Goal: Task Accomplishment & Management: Complete application form

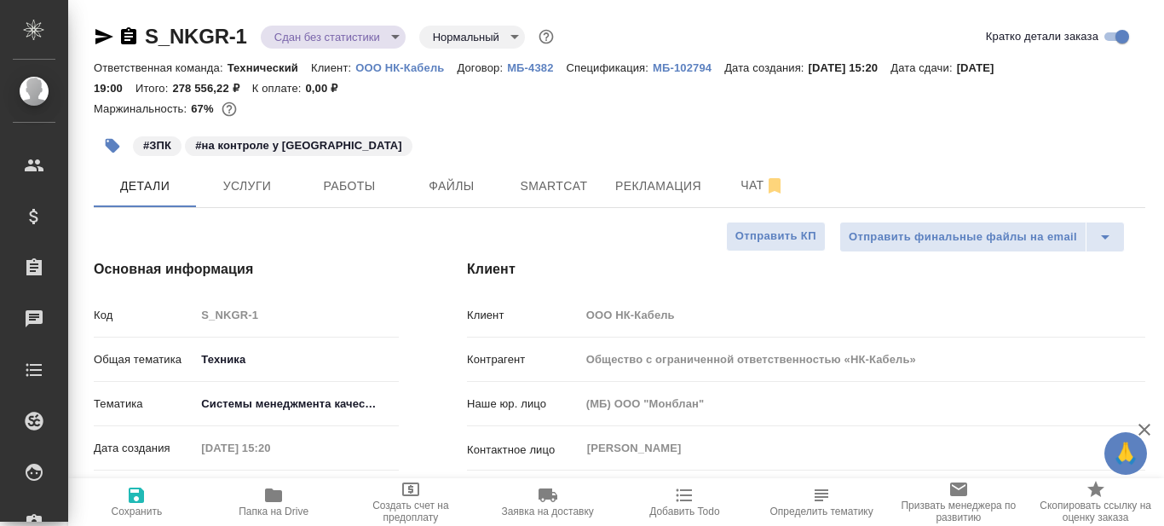
select select "RU"
click at [280, 506] on span "Папка на Drive" at bounding box center [274, 511] width 70 height 12
click at [568, 185] on span "Smartcat" at bounding box center [554, 186] width 82 height 21
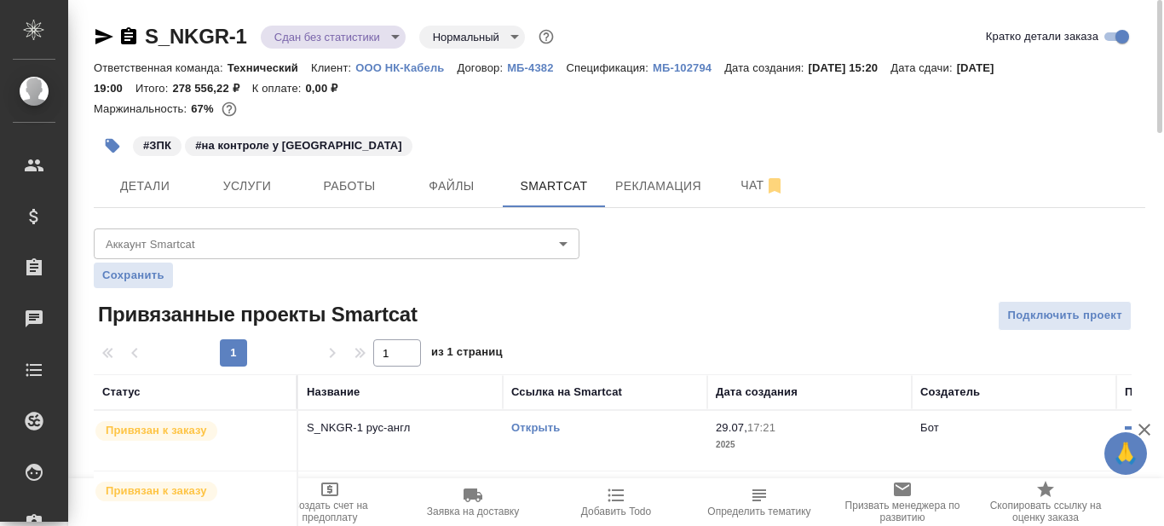
scroll to position [123, 0]
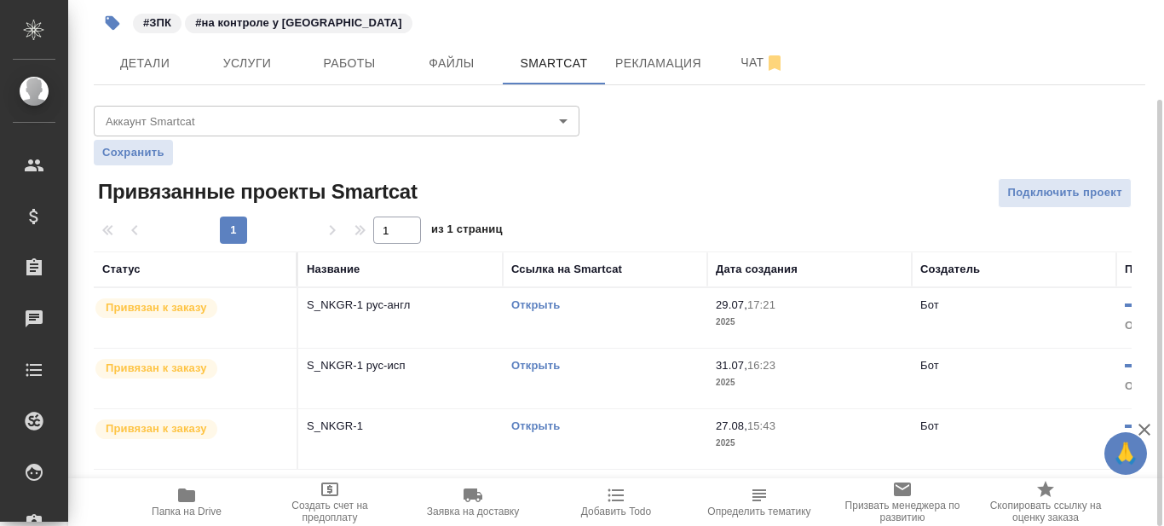
click at [542, 307] on link "Открыть" at bounding box center [535, 304] width 49 height 13
click at [654, 58] on span "Рекламация" at bounding box center [658, 63] width 86 height 21
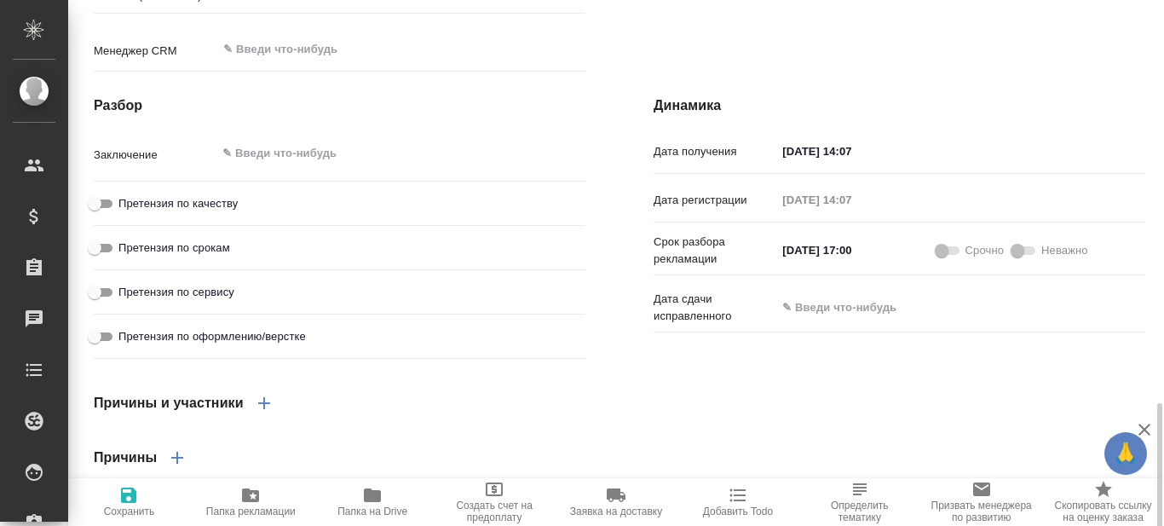
scroll to position [1231, 0]
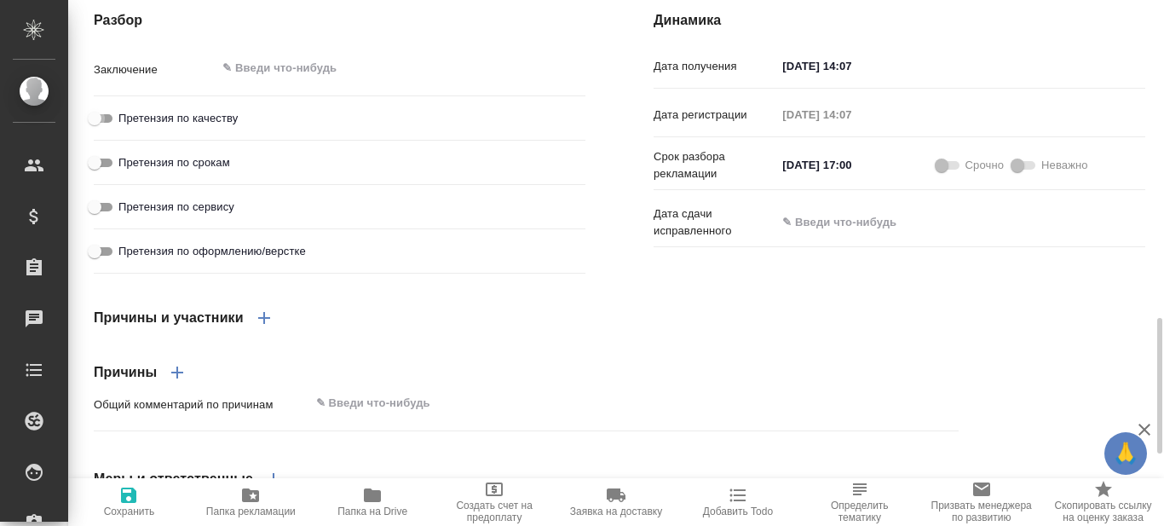
click at [107, 129] on input "Претензия по качеству" at bounding box center [94, 118] width 61 height 20
checkbox input "true"
type textarea "x"
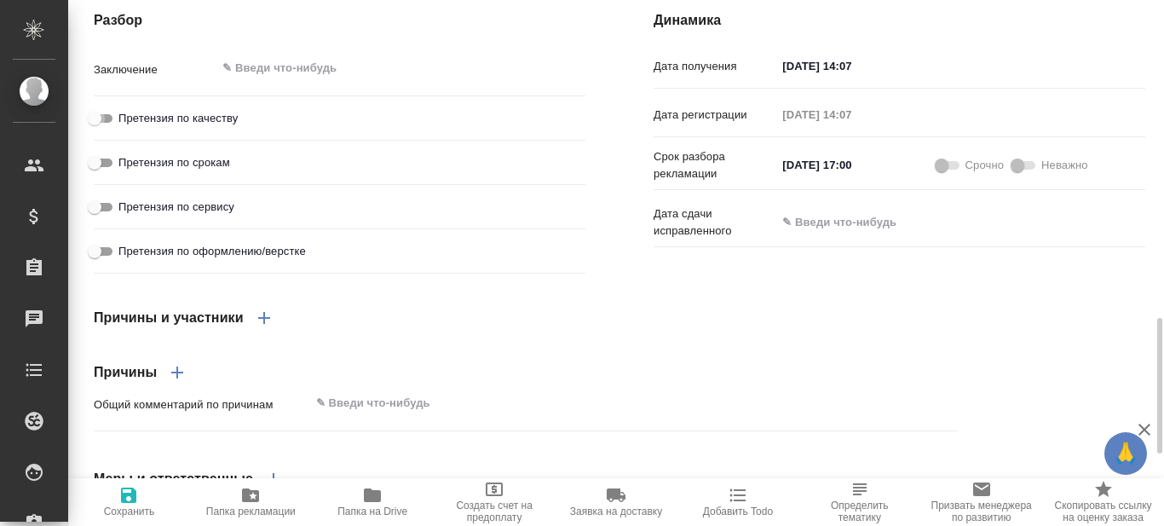
type textarea "x"
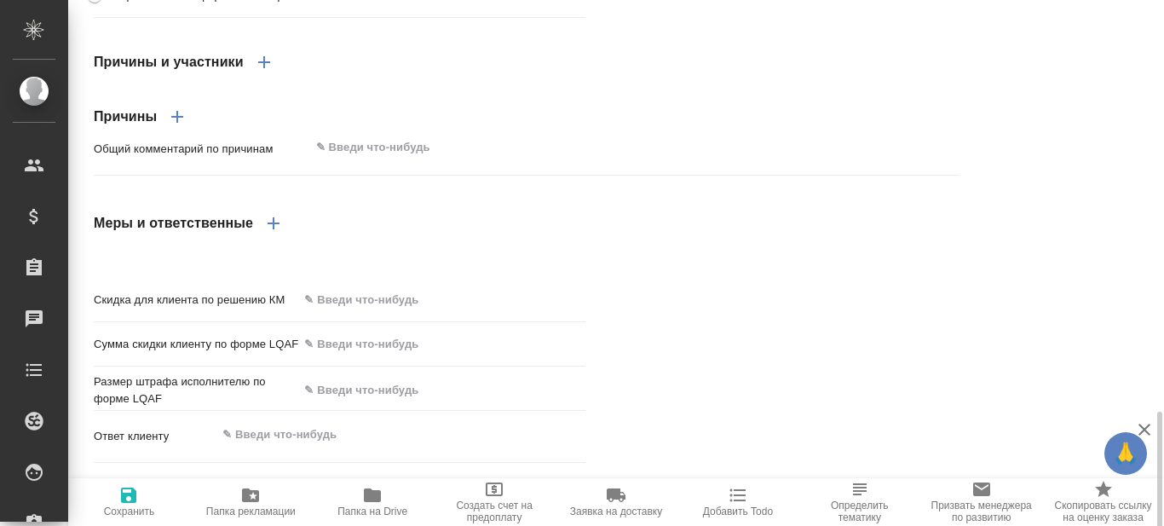
scroll to position [1508, 0]
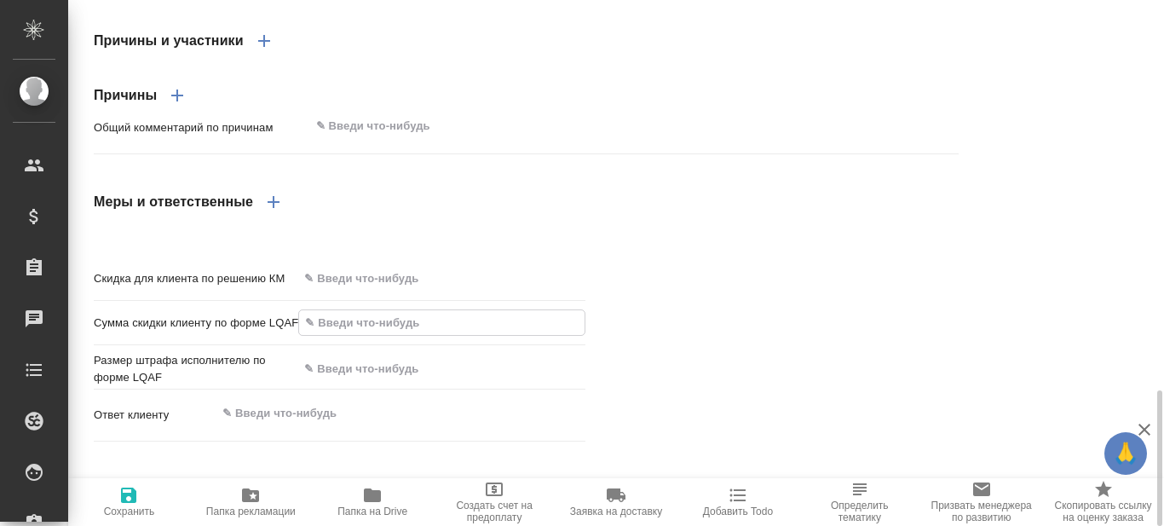
click at [356, 335] on input "text" at bounding box center [442, 322] width 286 height 25
type input "10 %"
type textarea "x"
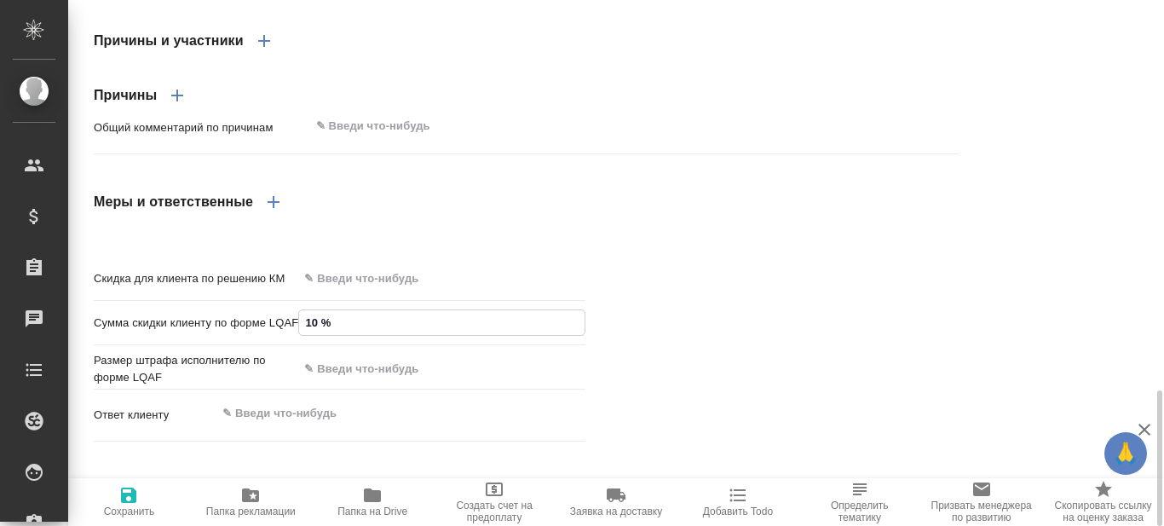
type textarea "x"
click at [338, 381] on input "text" at bounding box center [442, 368] width 286 height 25
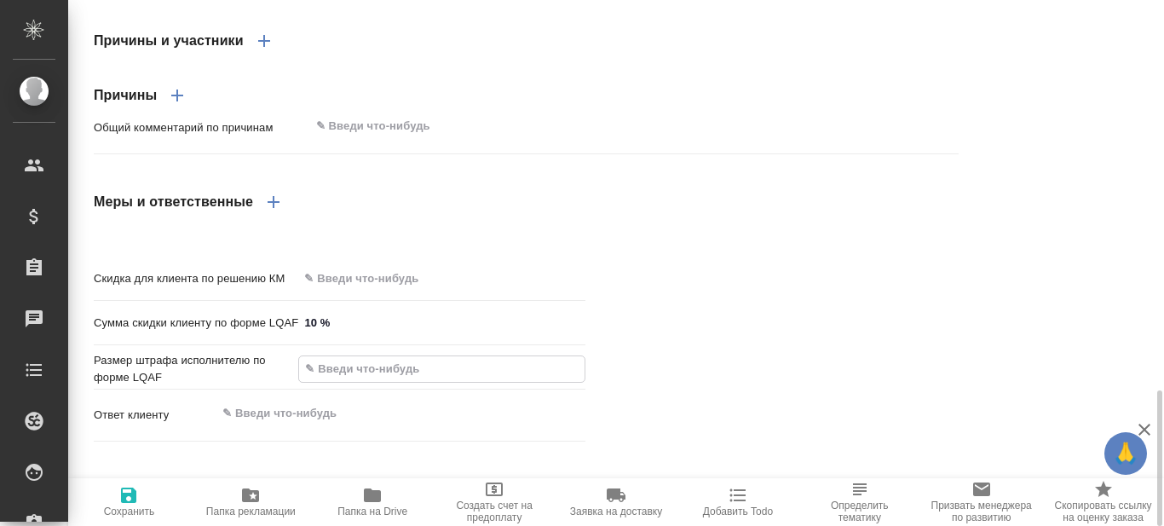
click at [382, 381] on input "text" at bounding box center [442, 368] width 286 height 25
type input "2 %"
type textarea "x"
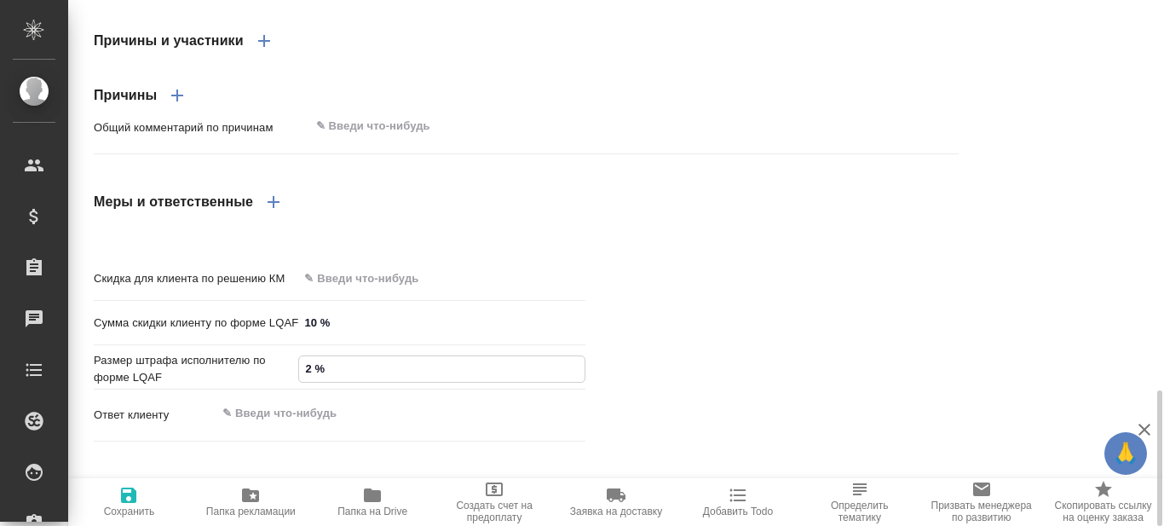
type textarea "x"
type input "29 %"
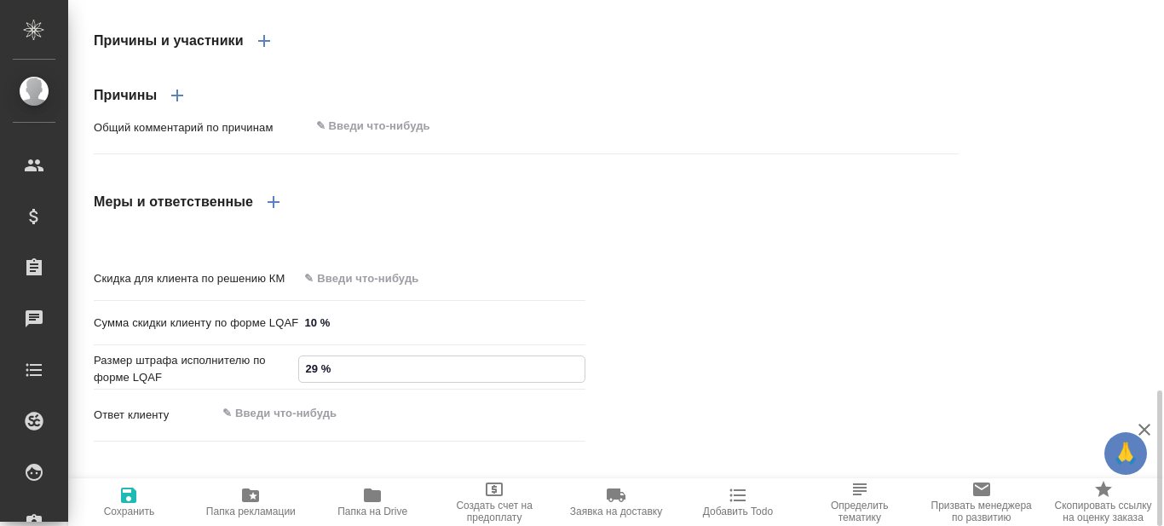
type textarea "x"
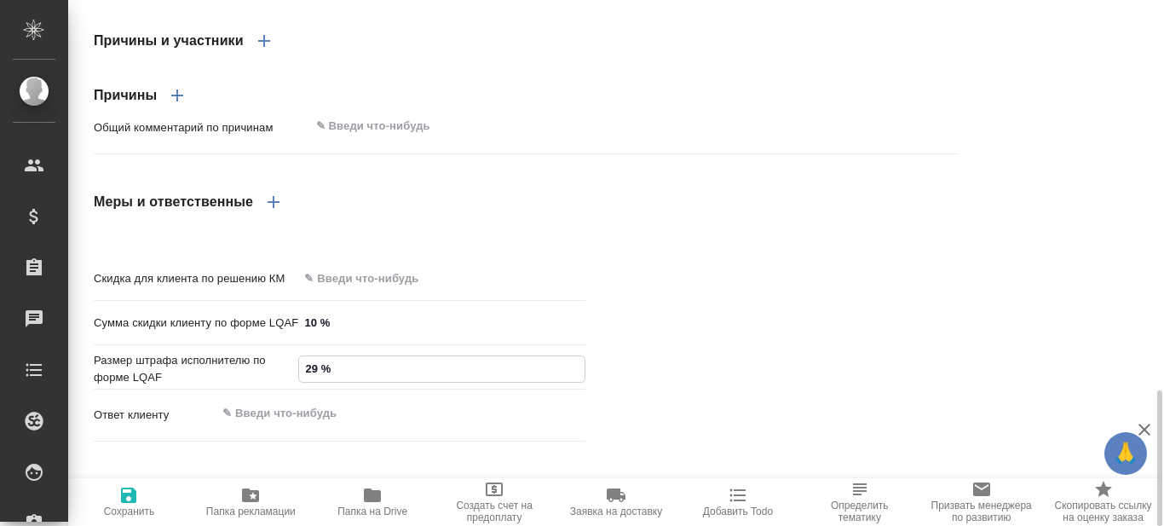
type textarea "x"
type input "29 %"
click at [719, 376] on div "Скидка для клиента по решению КМ Сумма скидки клиенту по форме LQAF 10 % Размер…" at bounding box center [620, 355] width 1120 height 253
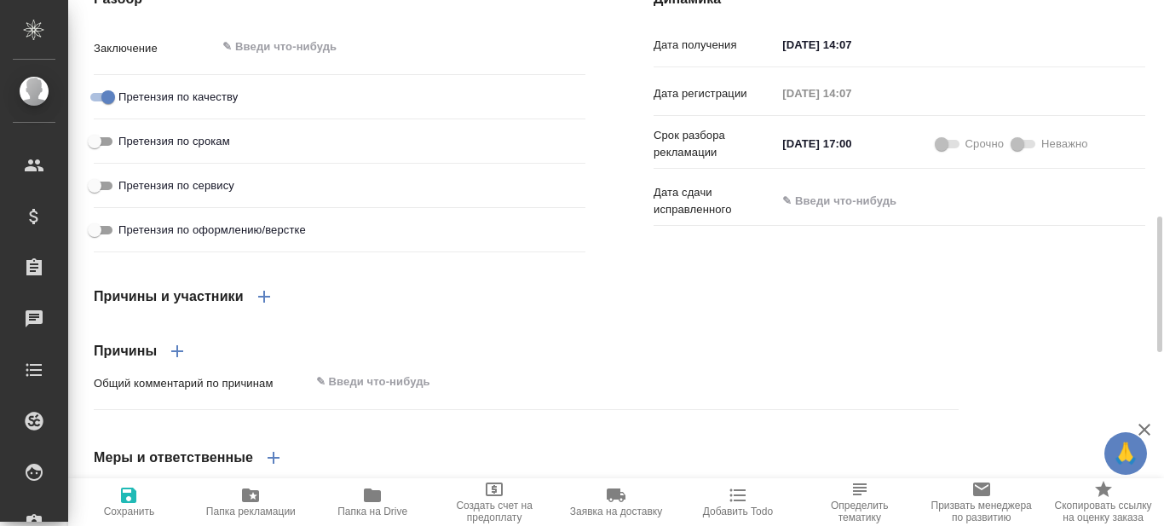
scroll to position [1167, 0]
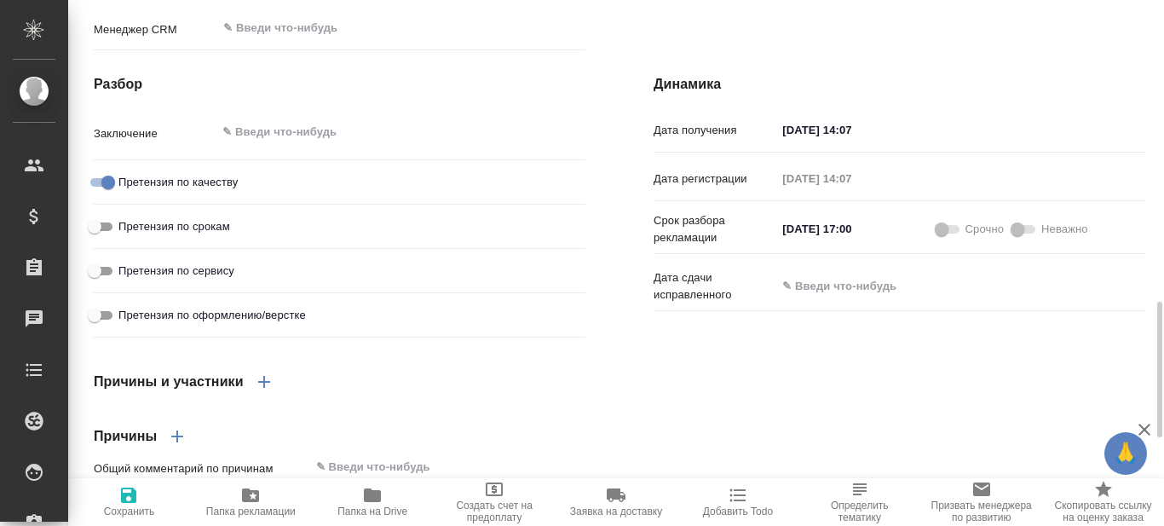
type textarea "x"
click at [299, 147] on textarea at bounding box center [400, 132] width 367 height 29
type textarea "[PERSON_NAME]"
type textarea "x"
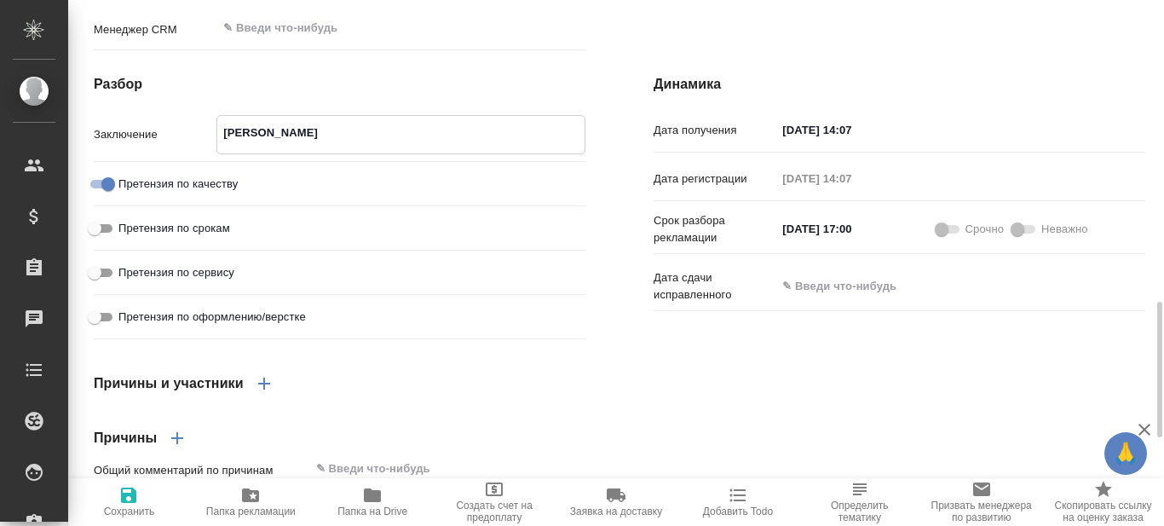
type textarea "x"
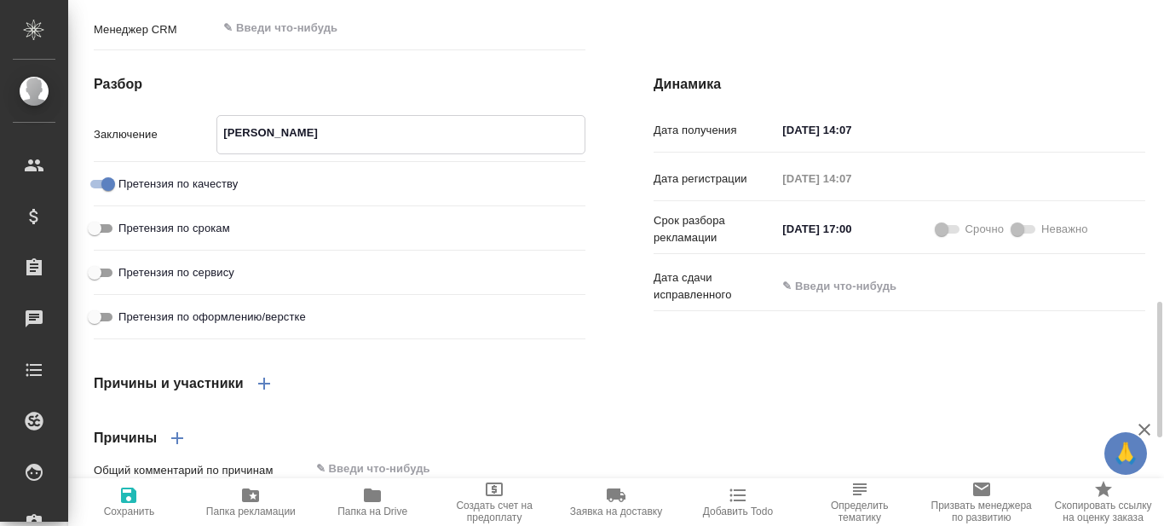
type textarea "Ко"
type textarea "x"
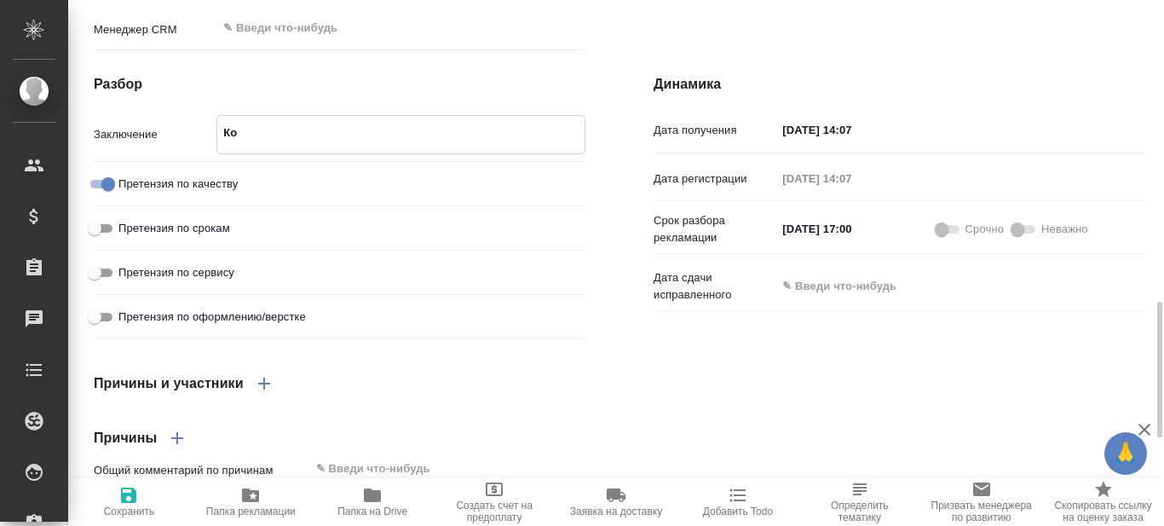
type textarea "x"
type textarea "Кор"
type textarea "x"
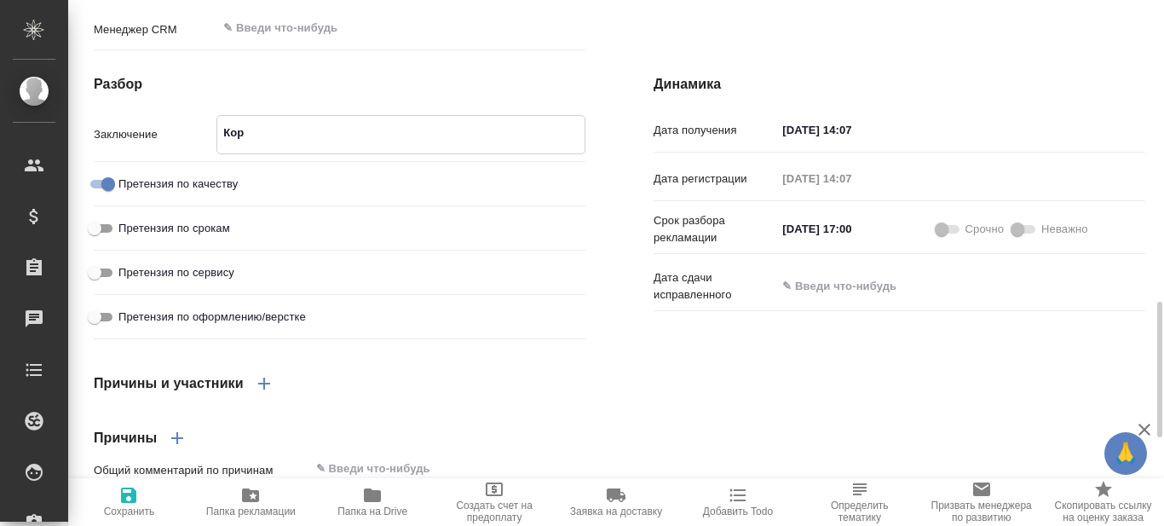
type textarea "x"
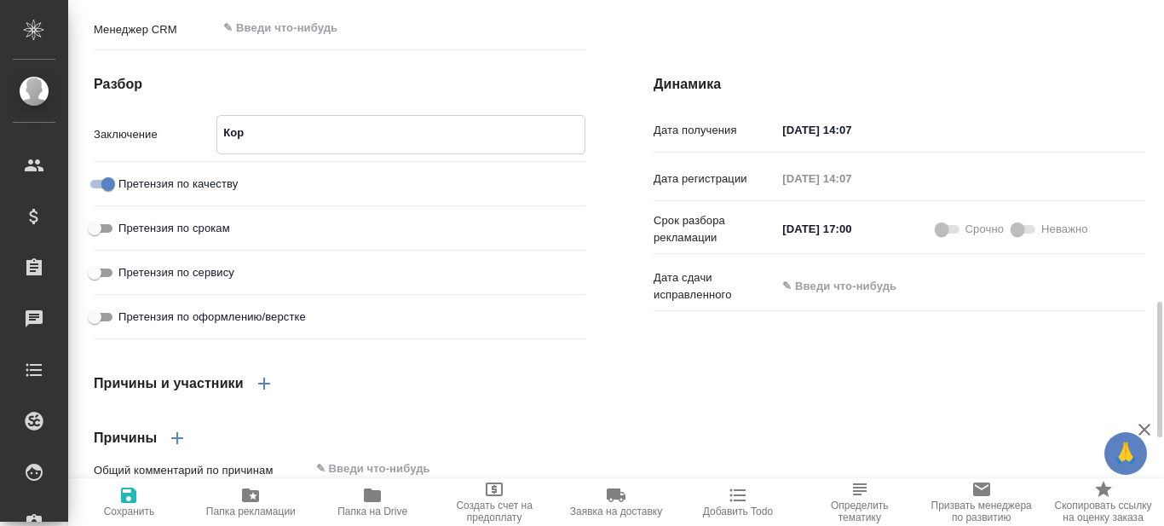
type textarea "x"
type textarea "Корр"
type textarea "x"
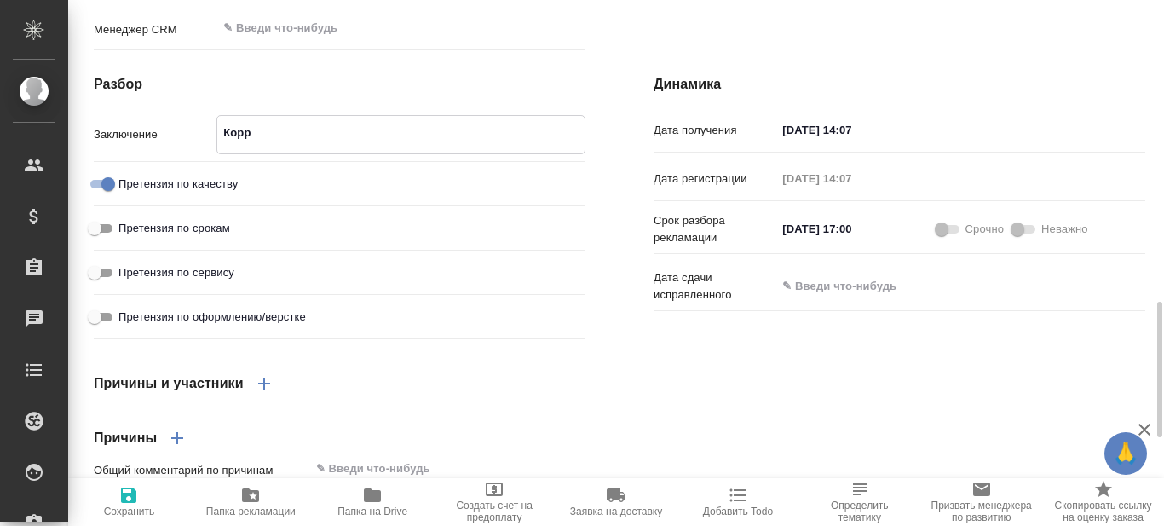
type textarea "x"
type textarea "Корре"
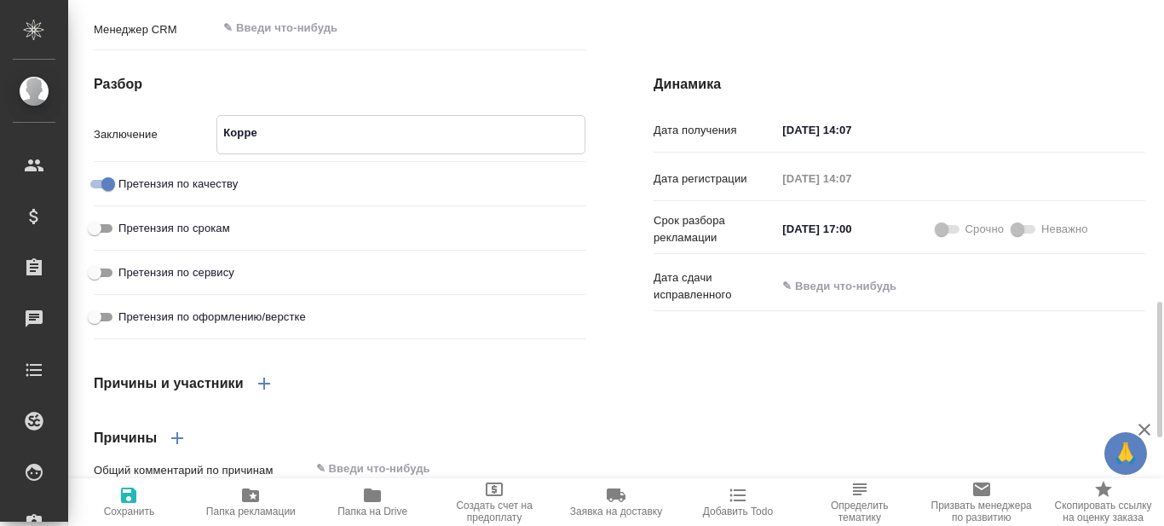
type textarea "x"
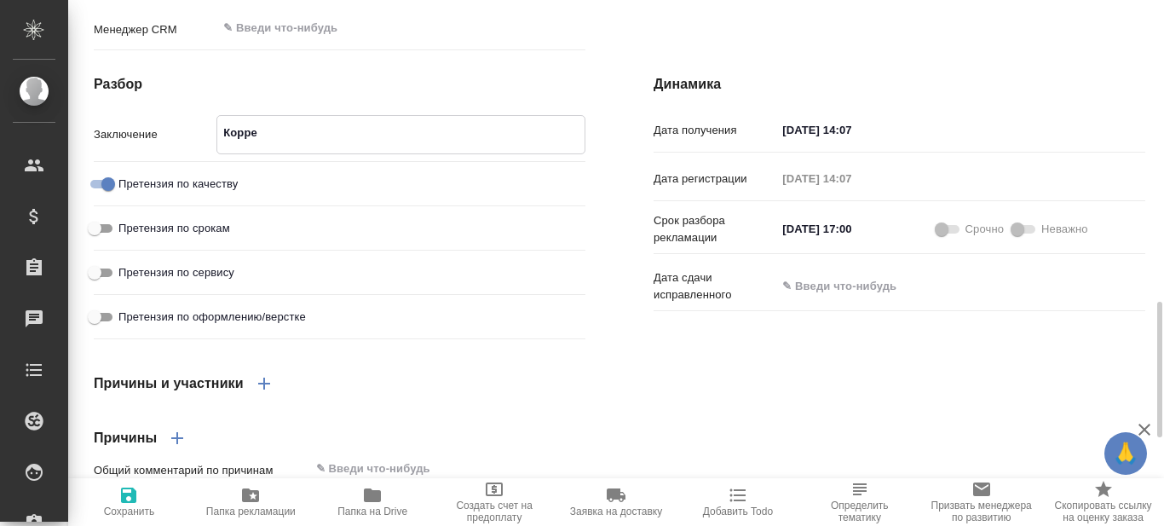
type textarea "x"
type textarea "Коррек"
type textarea "x"
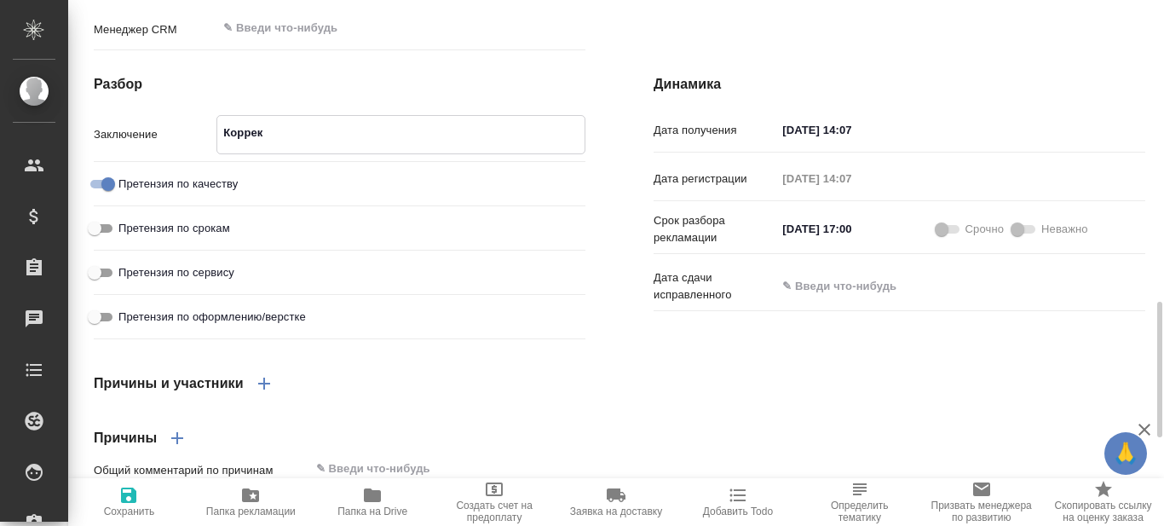
type textarea "x"
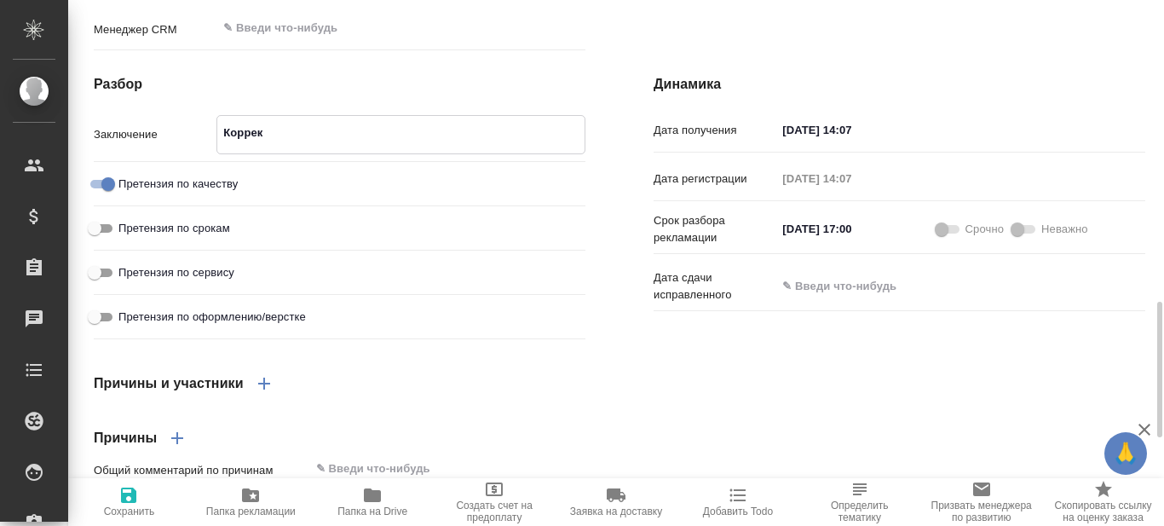
type textarea "Коррект"
type textarea "x"
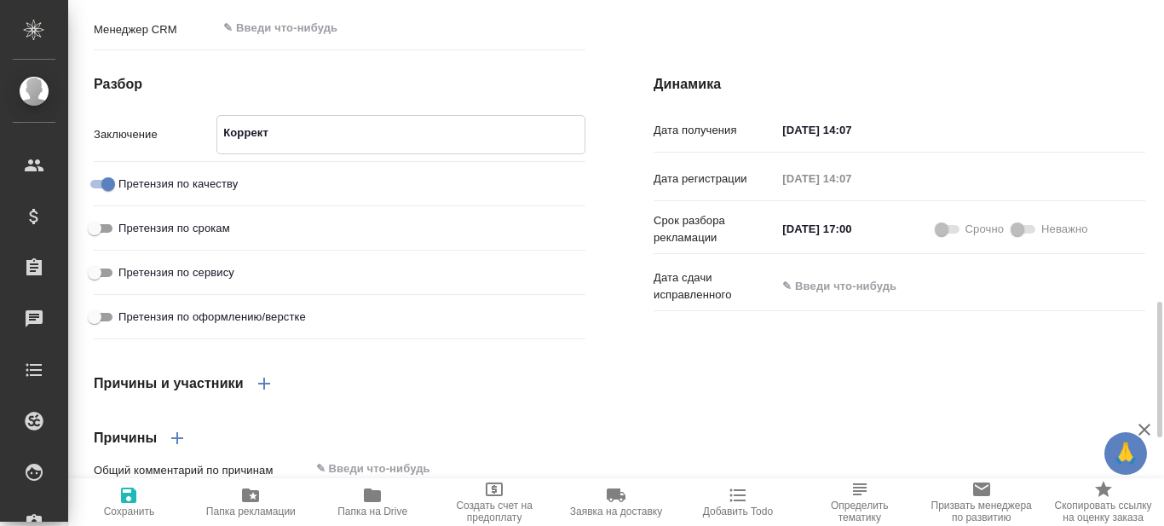
type textarea "Корректо"
type textarea "x"
type textarea "Корректор"
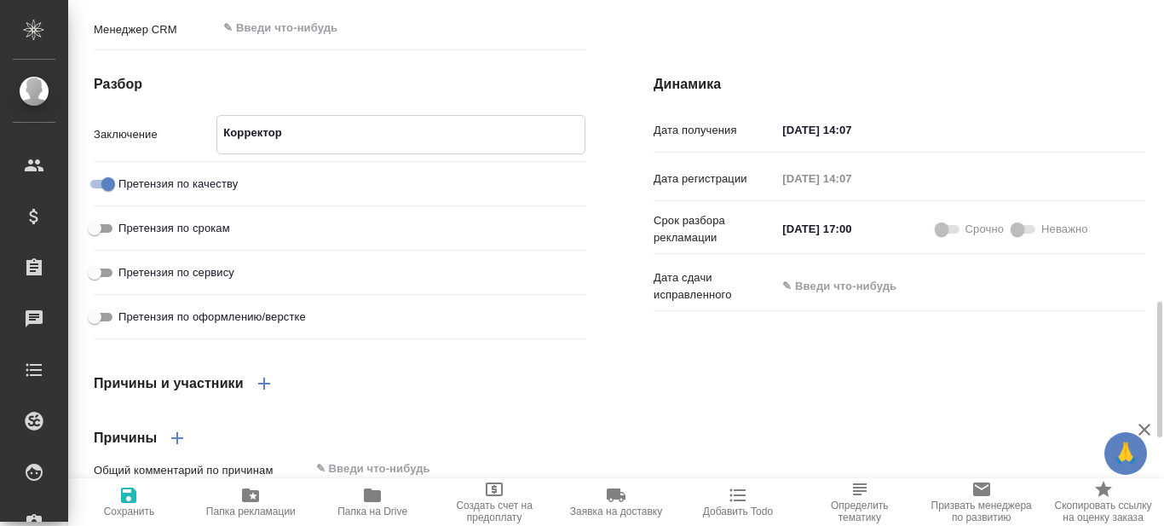
type textarea "x"
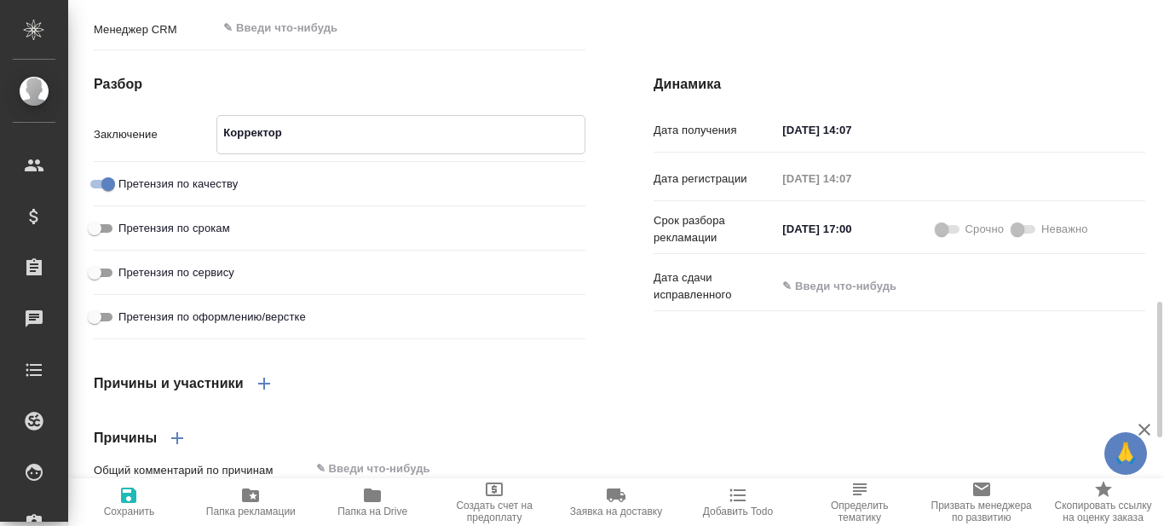
type textarea "x"
type textarea "Корректор н"
type textarea "x"
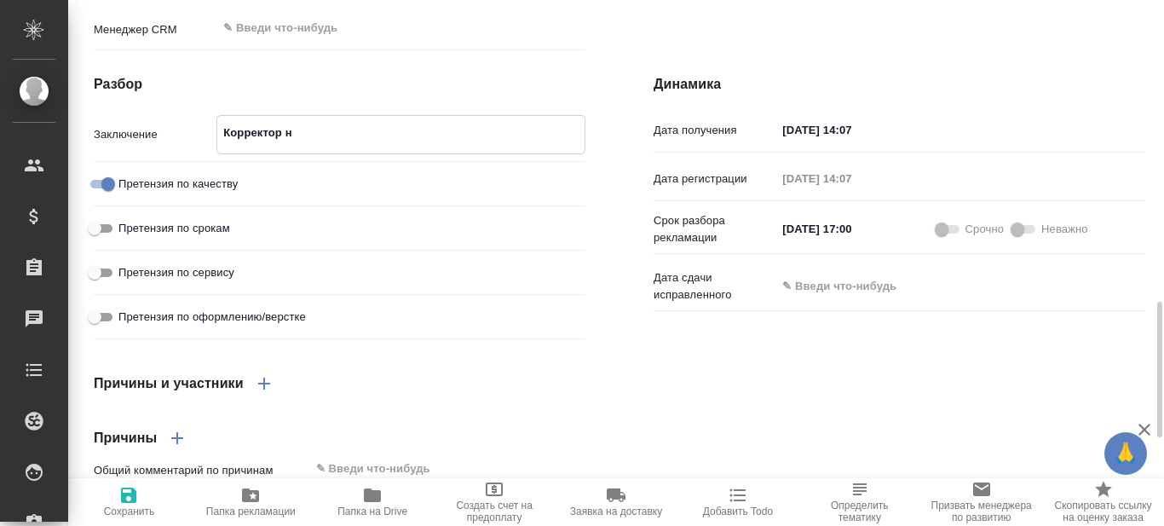
type textarea "x"
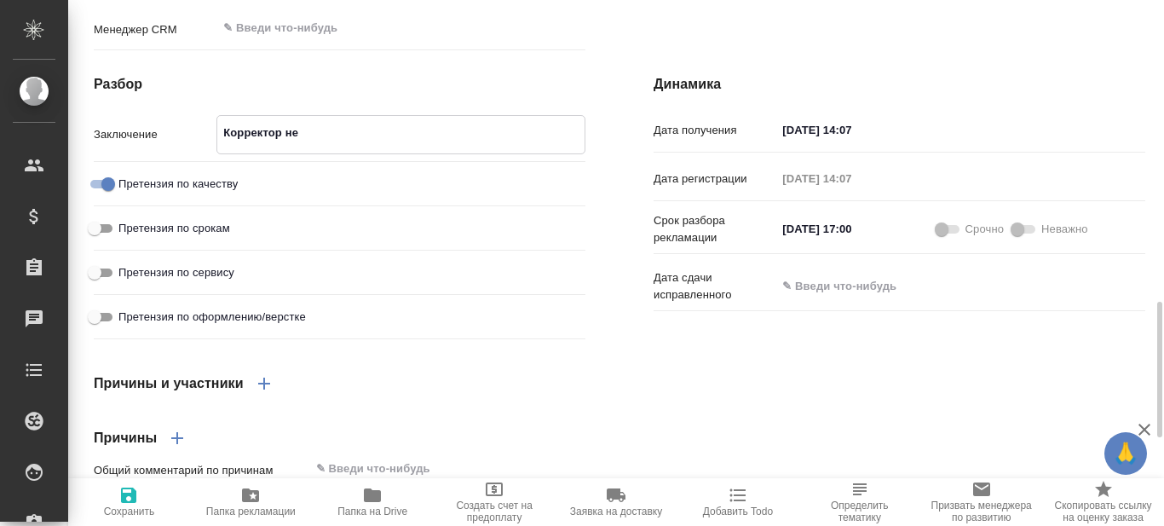
type textarea "Корректор не"
type textarea "x"
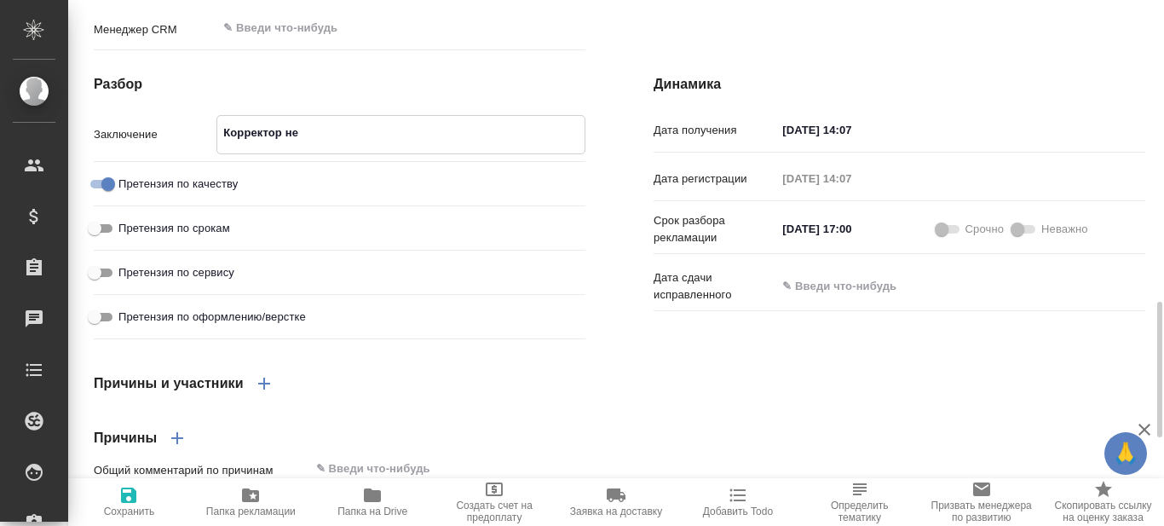
type textarea "x"
type textarea "Корректор не"
type textarea "x"
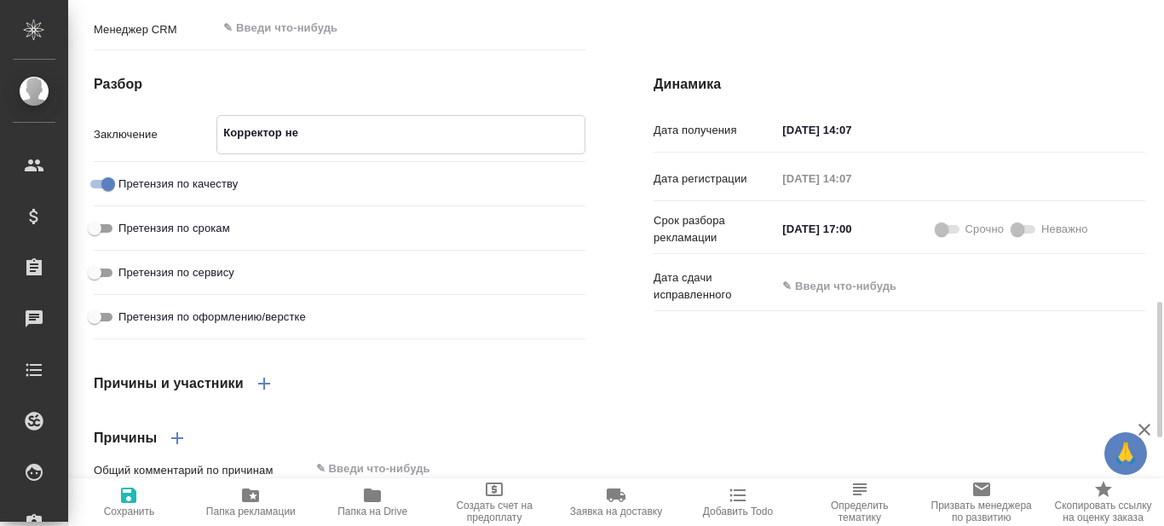
type textarea "x"
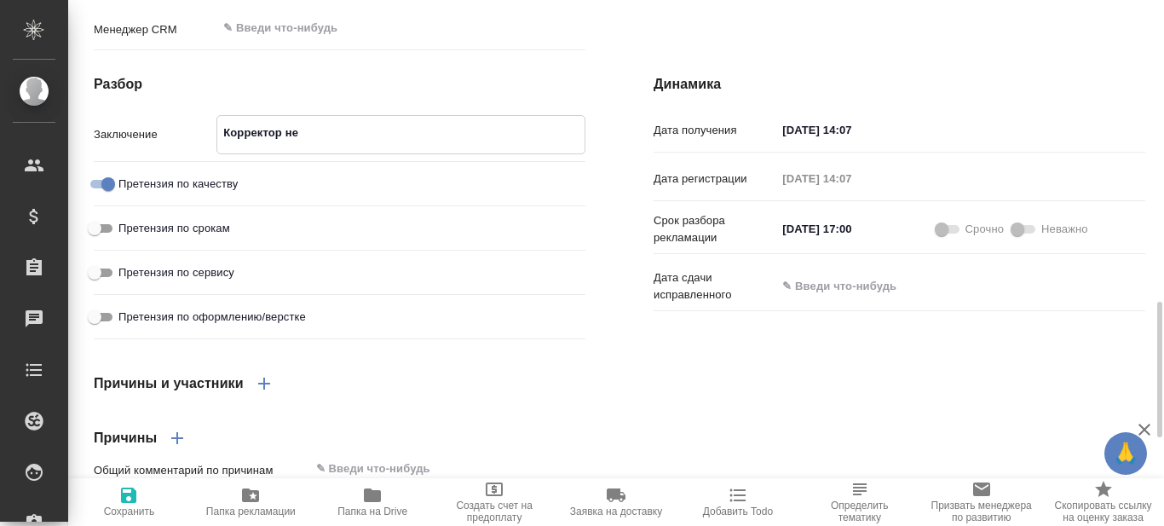
type textarea "x"
type textarea "Корректор н"
type textarea "x"
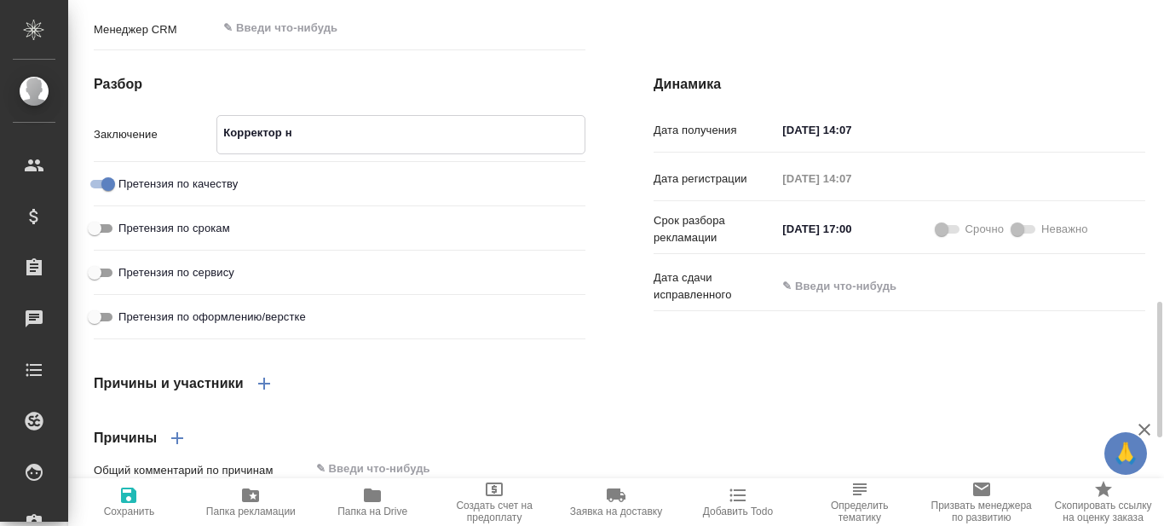
type textarea "x"
type textarea "Корректор"
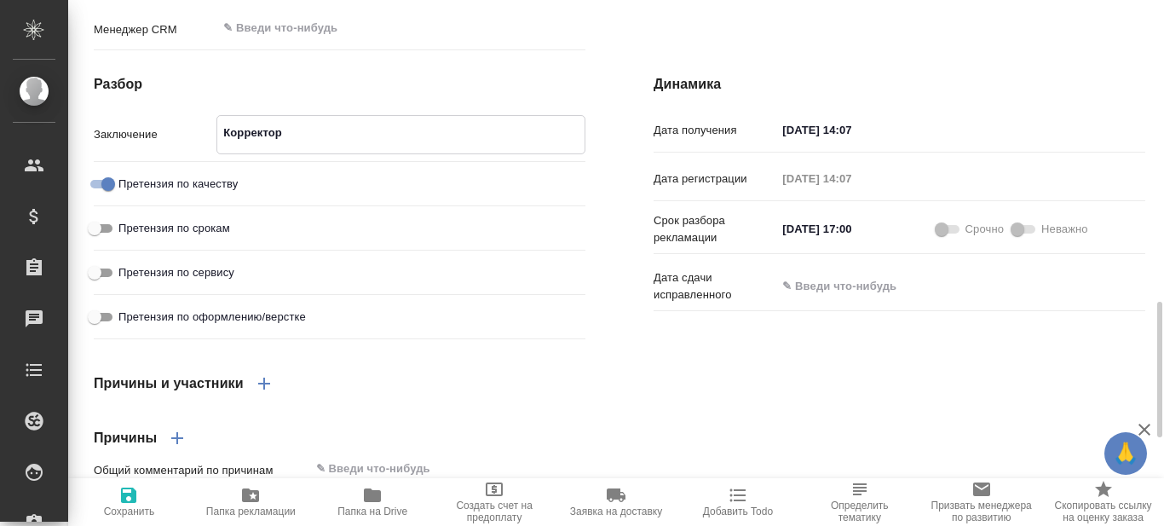
type textarea "x"
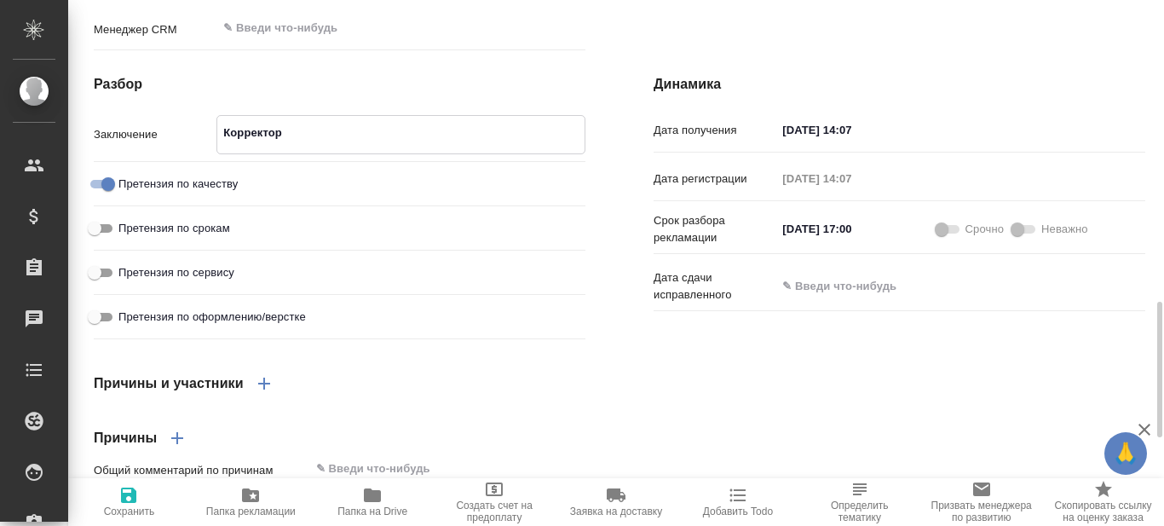
type textarea "x"
type textarea "Корректор ("
type textarea "x"
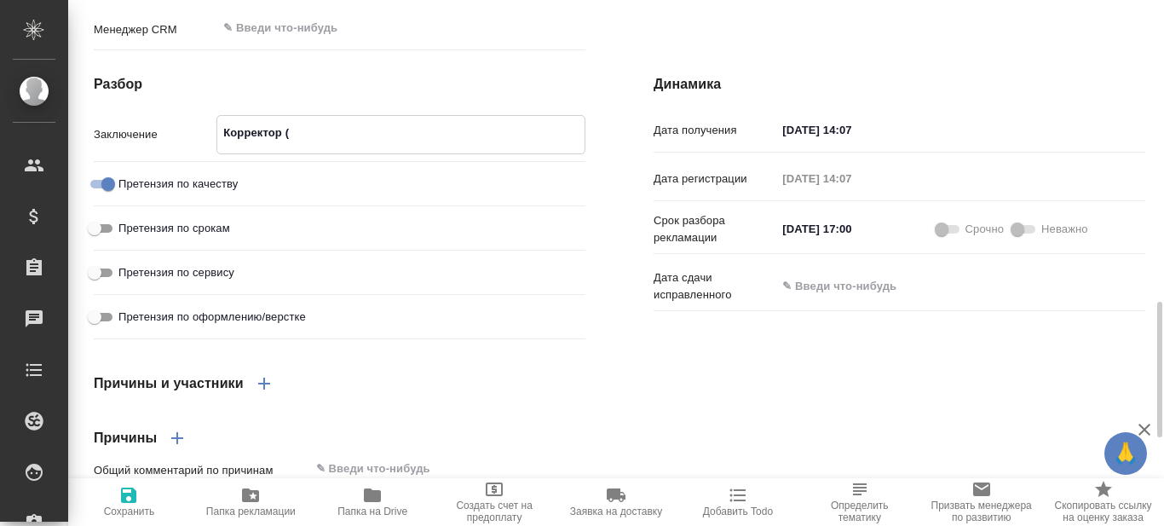
type textarea "x"
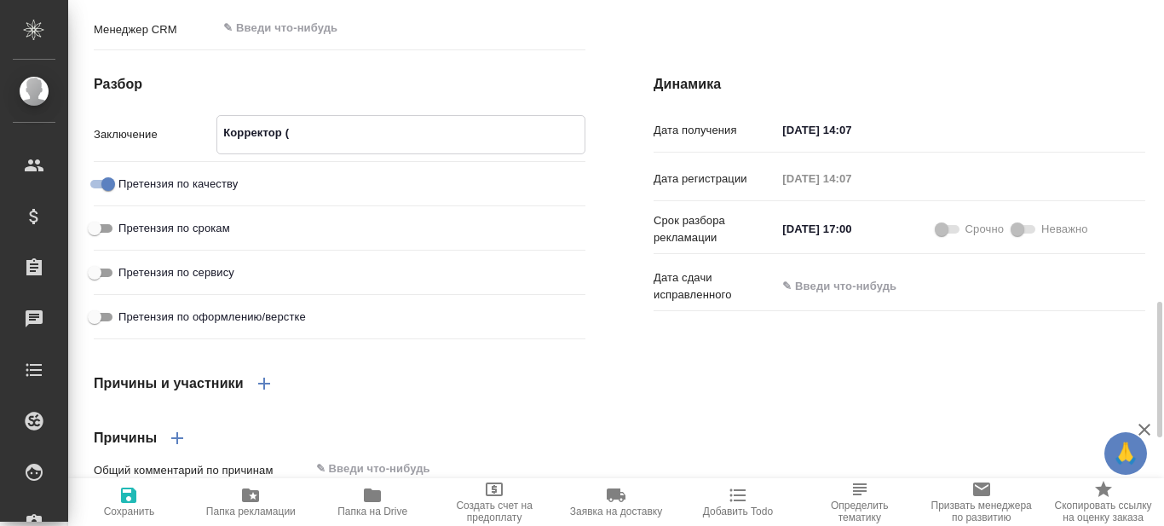
type textarea "Корректор (р"
type textarea "x"
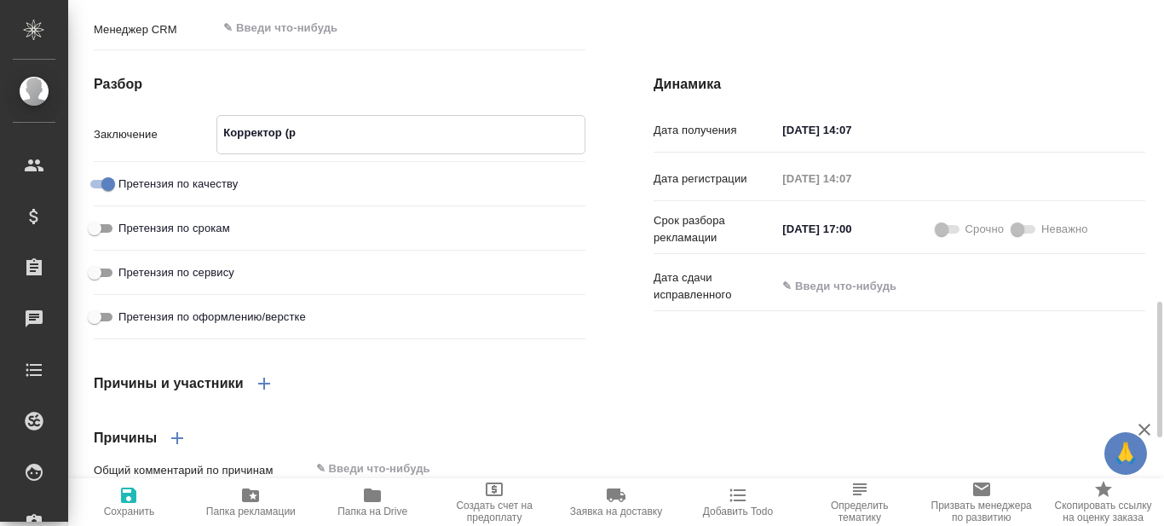
type textarea "x"
type textarea "Корректор (ру"
type textarea "x"
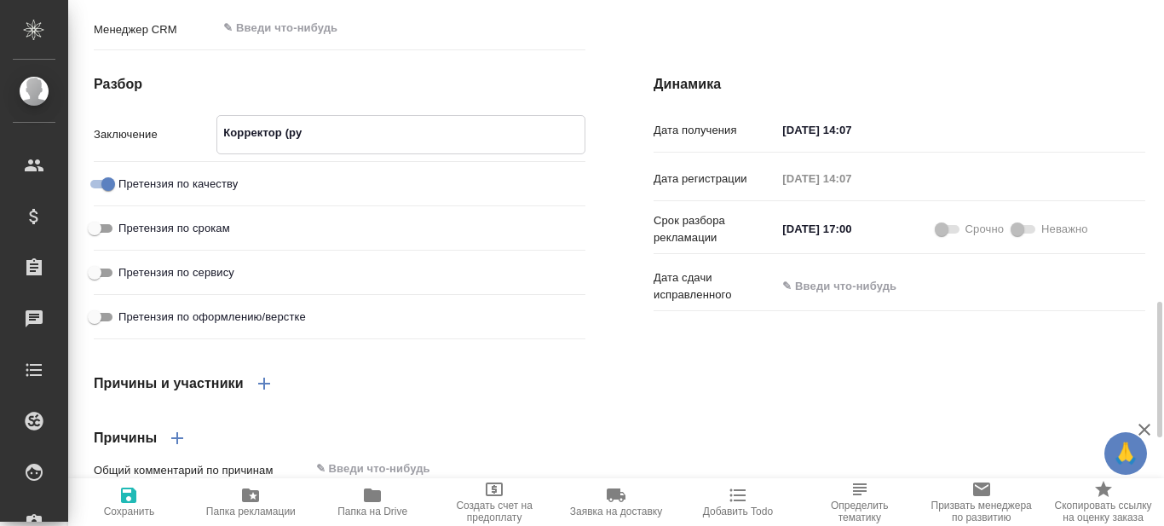
type textarea "x"
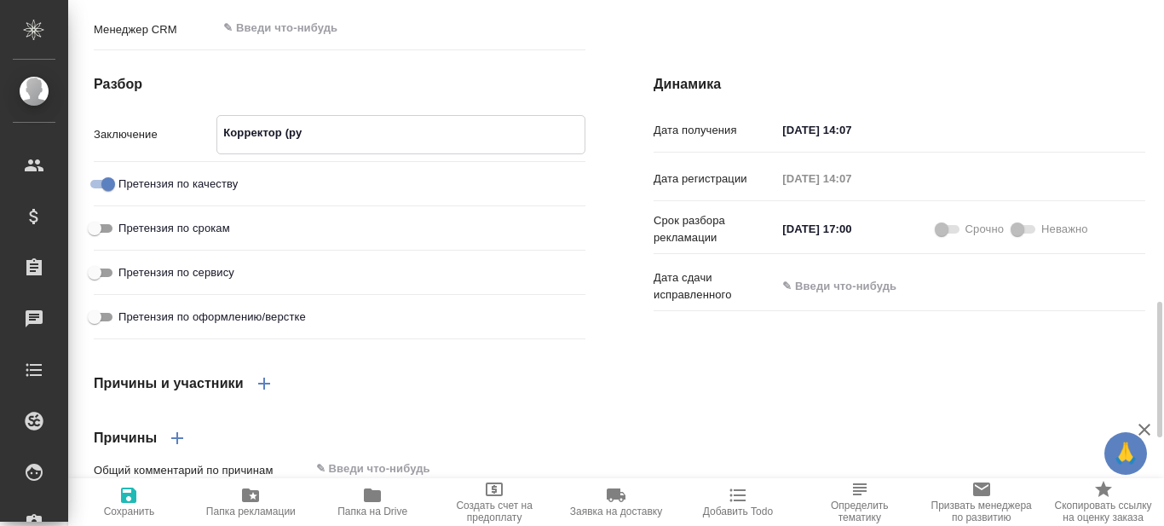
type textarea "x"
type textarea "Корректор (рус"
type textarea "x"
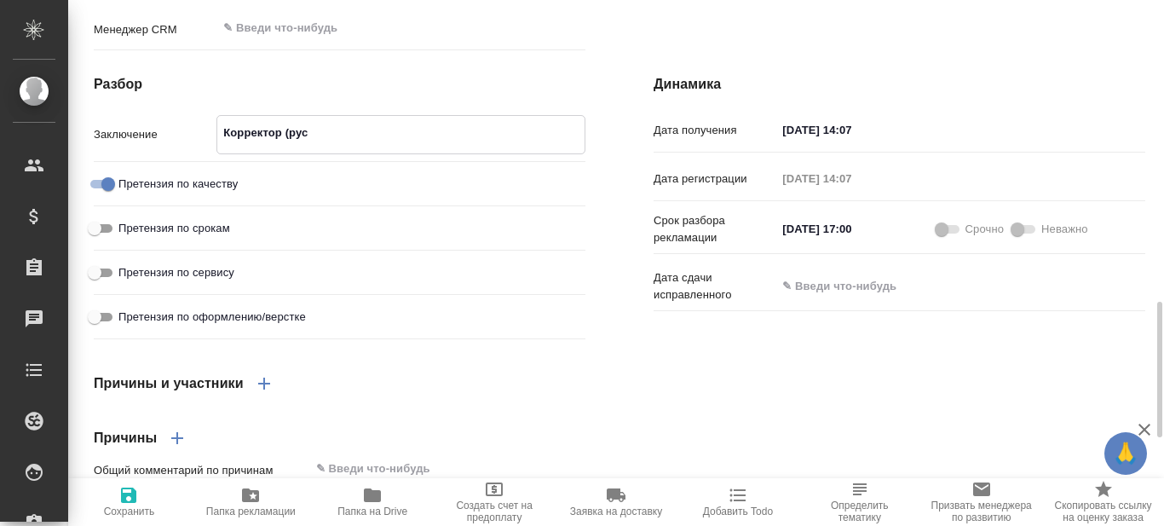
type textarea "x"
type textarea "Корректор (рус-"
type textarea "x"
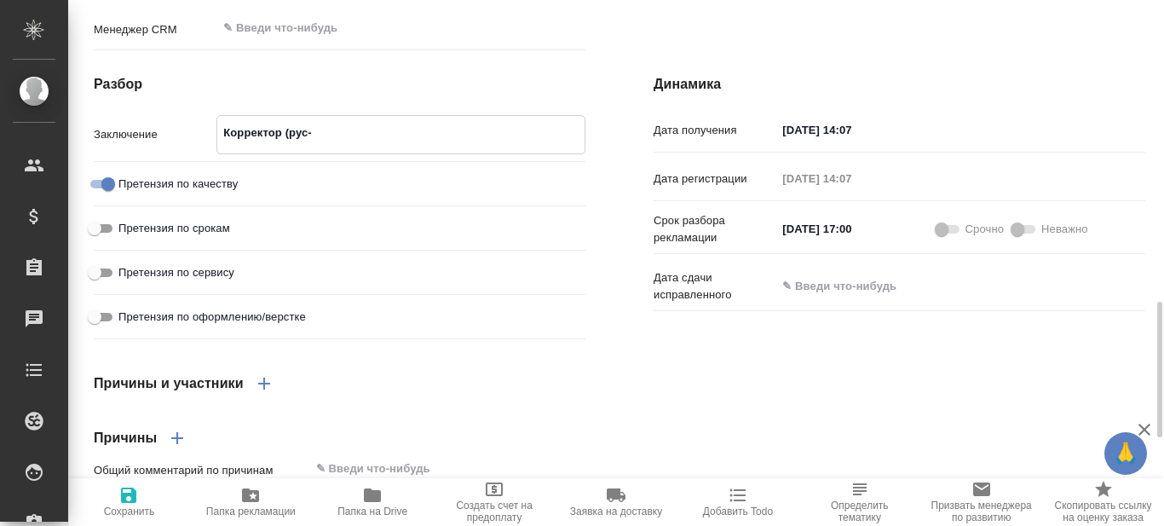
type textarea "Корректор (рус-а"
type textarea "x"
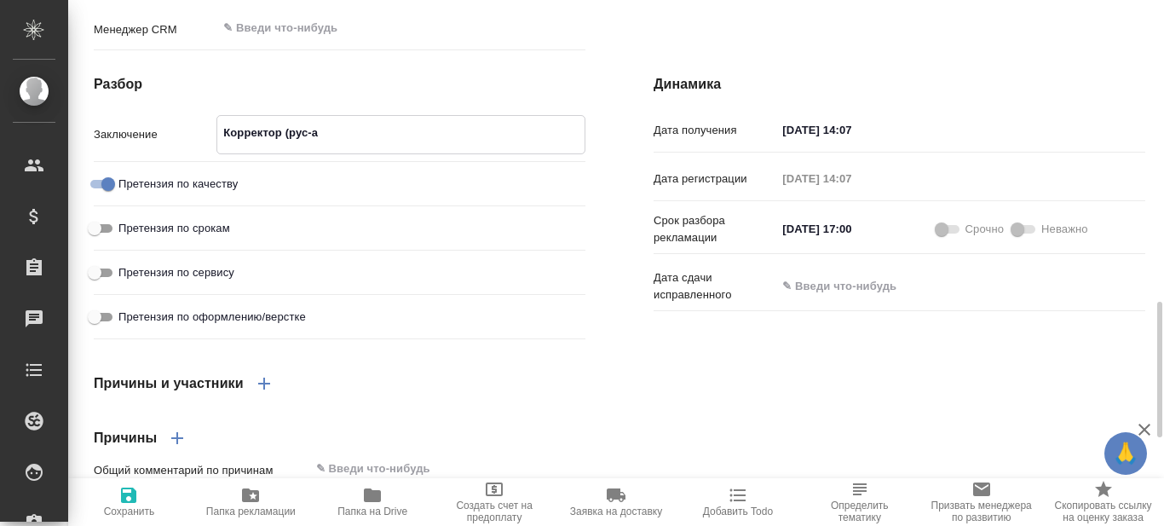
type textarea "x"
type textarea "Корректор (рус-анг"
type textarea "x"
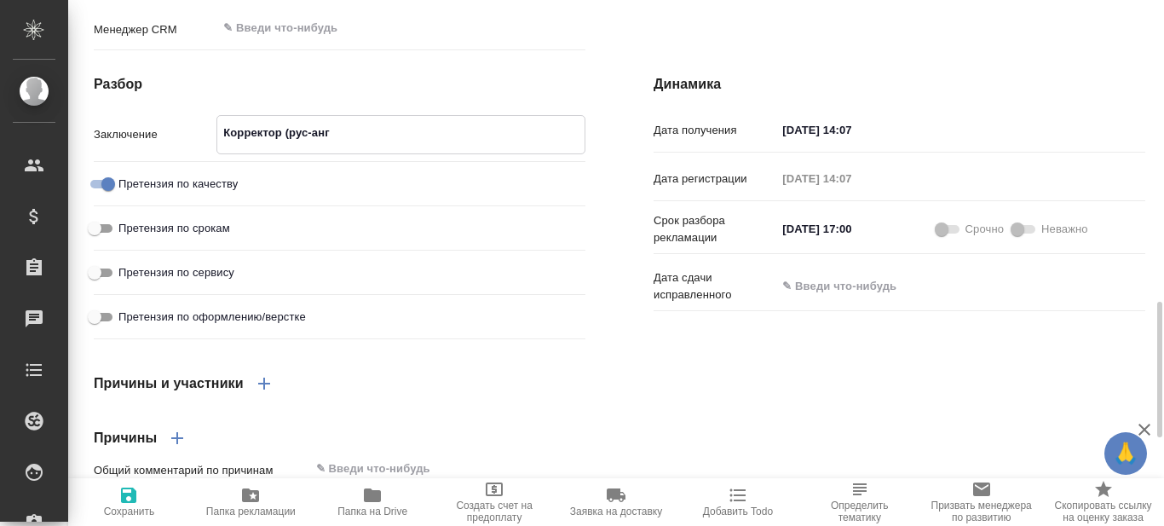
type textarea "x"
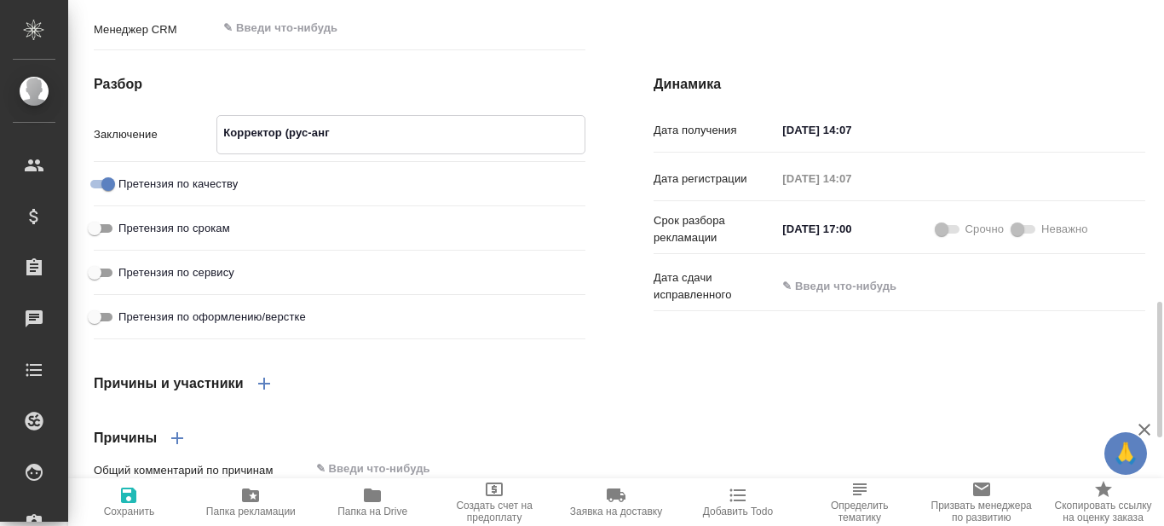
type textarea "x"
type textarea "Корректор (рус-англ"
type textarea "x"
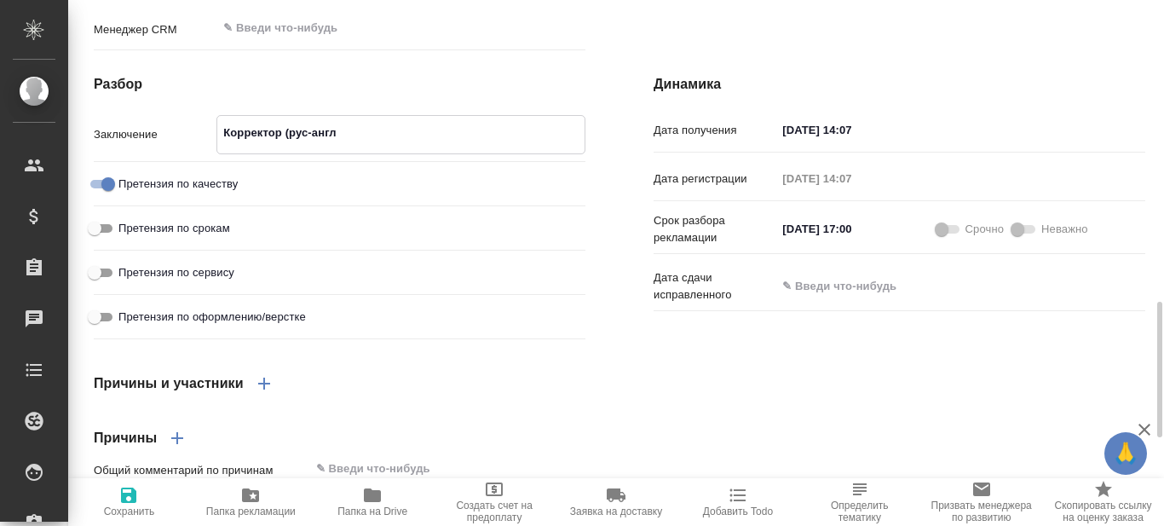
type textarea "x"
type textarea "Корректор (рус-англ)"
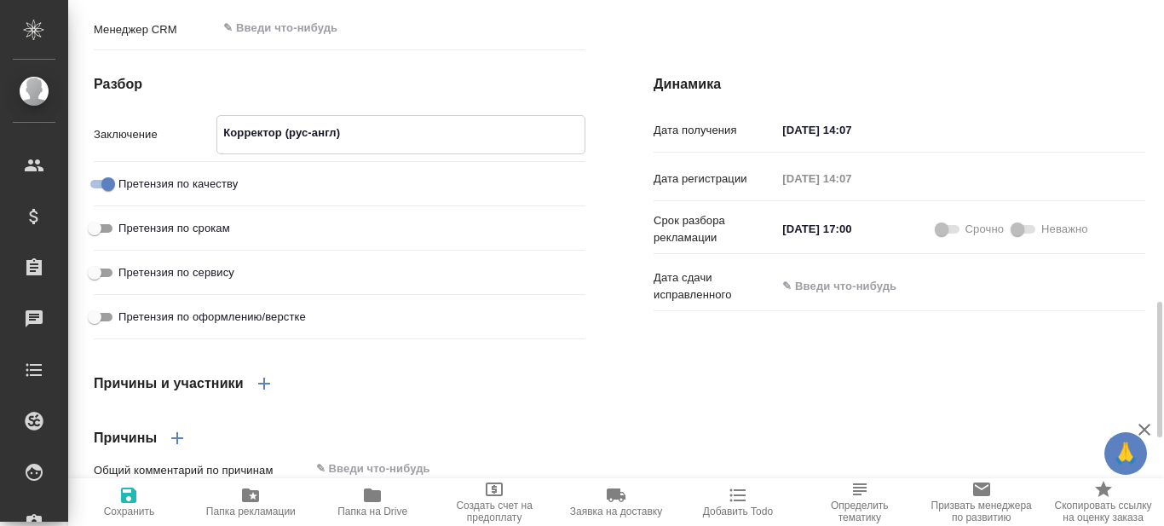
type textarea "x"
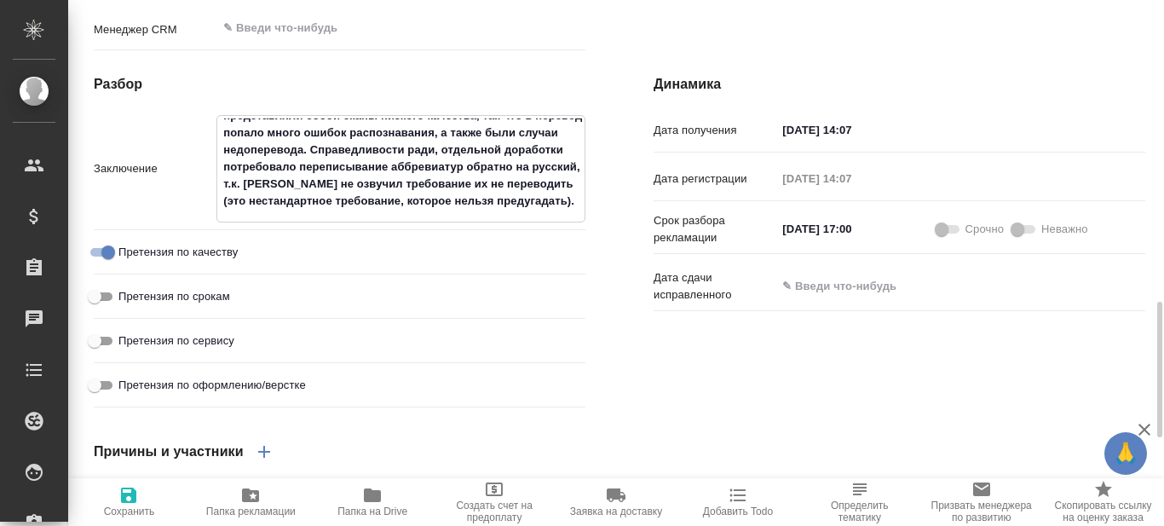
scroll to position [51, 0]
click at [129, 495] on icon "button" at bounding box center [128, 495] width 15 height 15
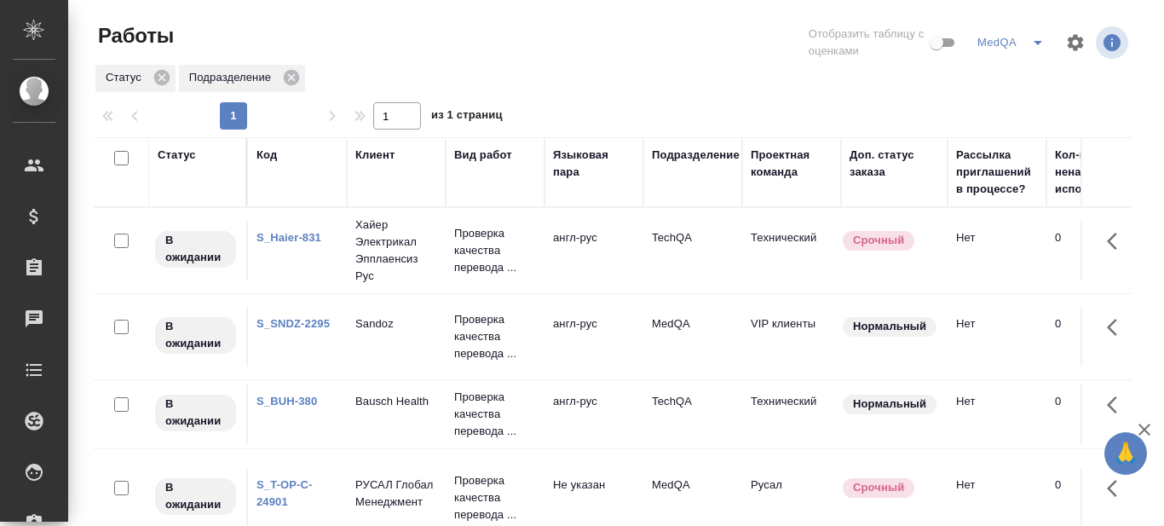
scroll to position [0, 614]
